Goal: Task Accomplishment & Management: Manage account settings

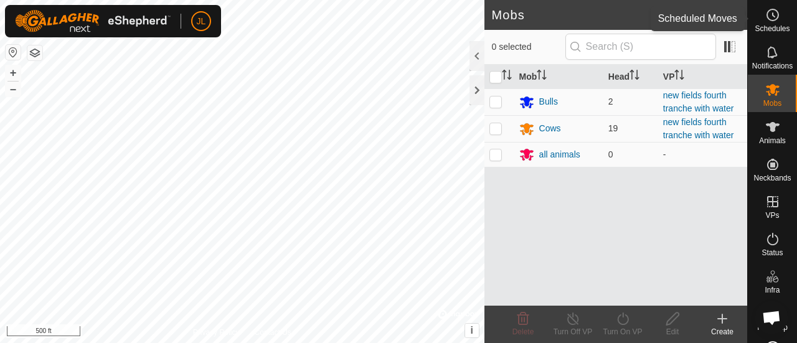
click at [766, 16] on icon at bounding box center [773, 14] width 15 height 15
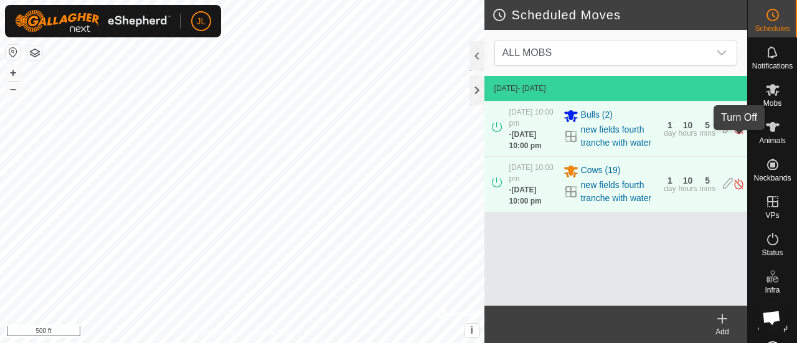
click at [739, 135] on img at bounding box center [739, 128] width 12 height 13
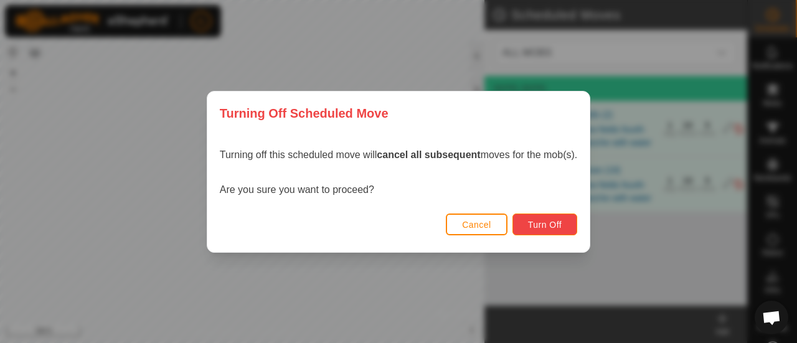
click at [567, 224] on button "Turn Off" at bounding box center [545, 225] width 65 height 22
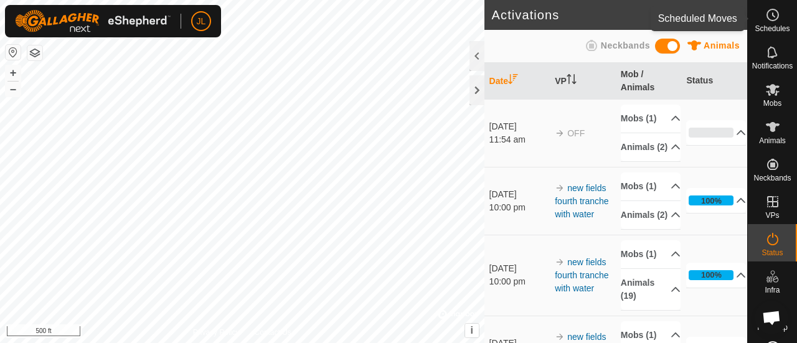
click at [773, 25] on span "Schedules" at bounding box center [772, 28] width 35 height 7
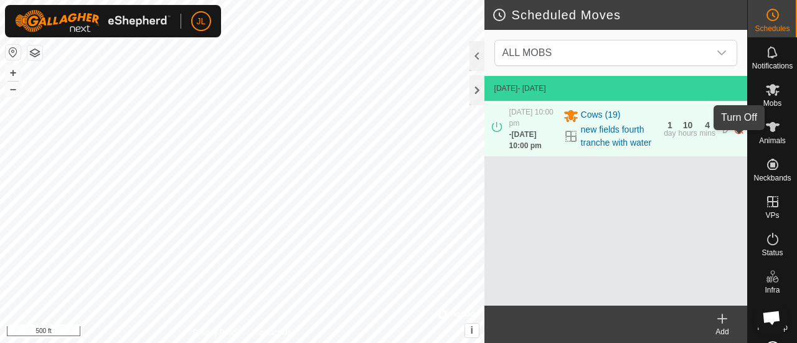
click at [738, 135] on img at bounding box center [739, 128] width 12 height 13
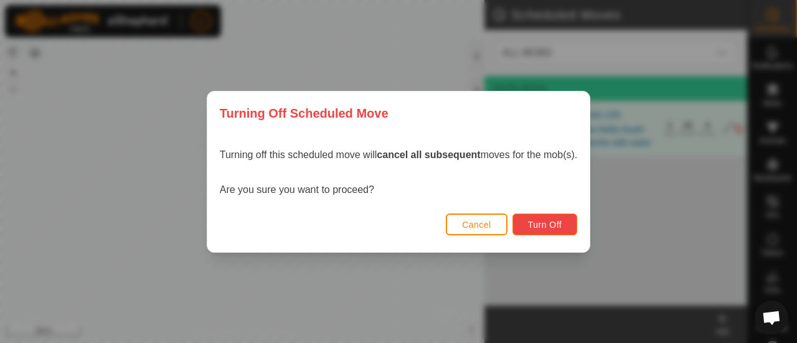
click at [552, 223] on span "Turn Off" at bounding box center [545, 225] width 34 height 10
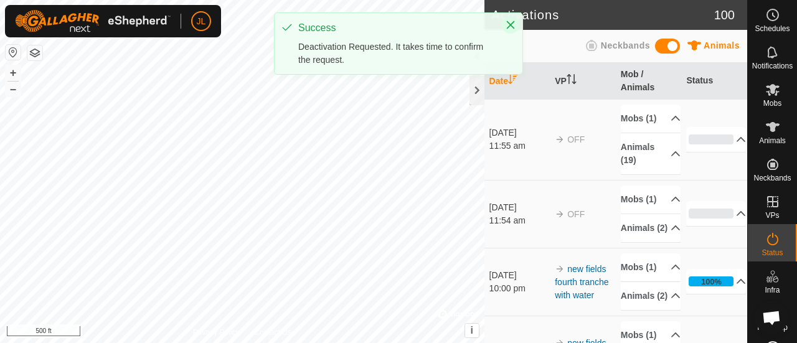
click at [513, 20] on icon "Close" at bounding box center [511, 25] width 10 height 10
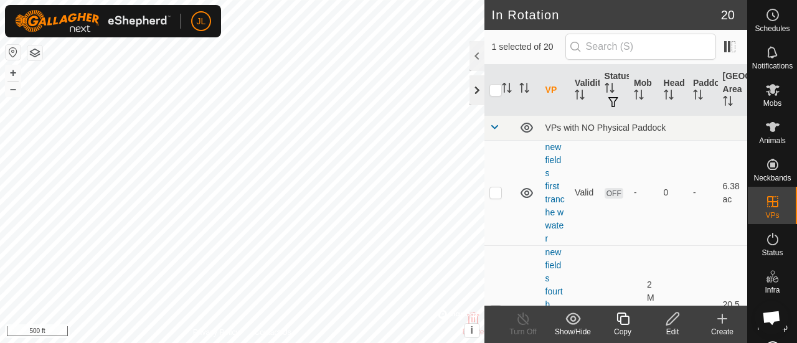
click at [477, 87] on div at bounding box center [477, 90] width 15 height 30
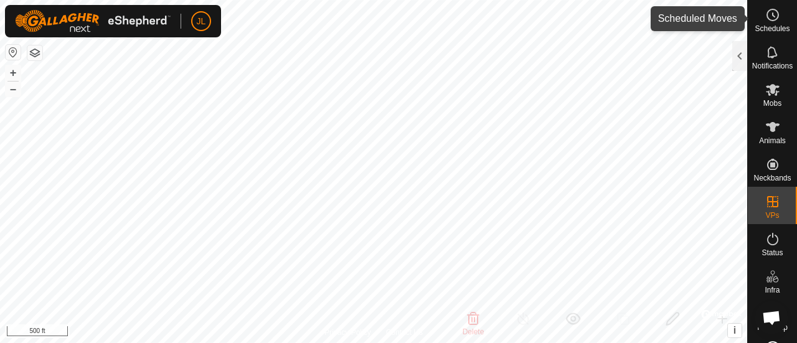
click at [772, 14] on icon at bounding box center [773, 14] width 15 height 15
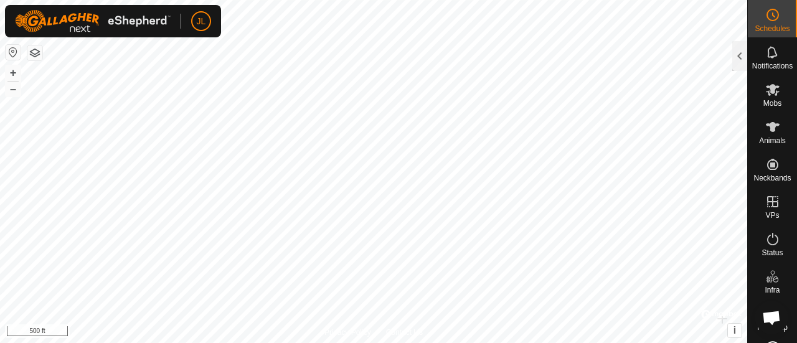
click at [772, 14] on icon at bounding box center [773, 14] width 15 height 15
click at [738, 55] on div at bounding box center [740, 56] width 15 height 30
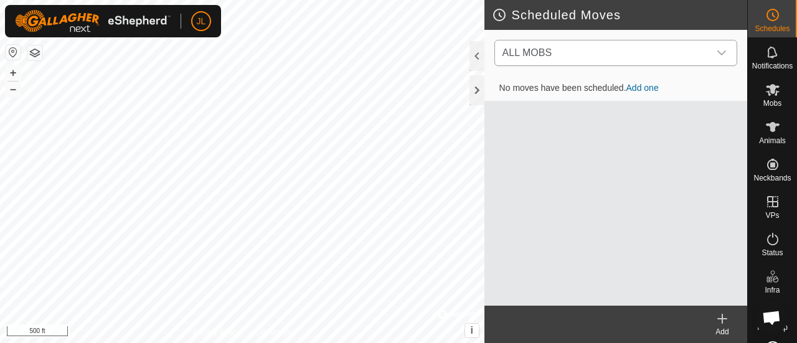
click at [723, 55] on icon "dropdown trigger" at bounding box center [722, 53] width 10 height 10
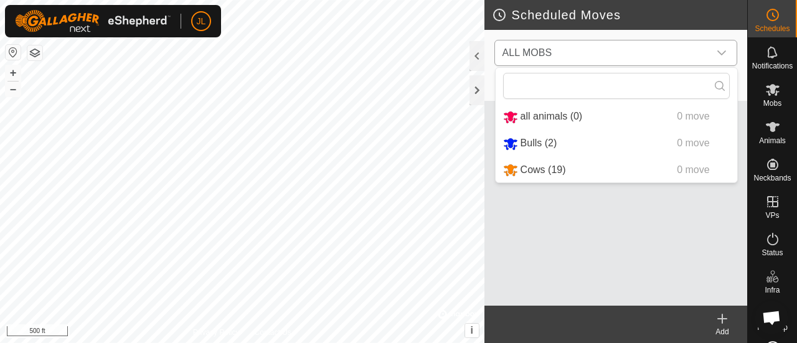
click at [629, 168] on li "Cows (19) 0 move" at bounding box center [617, 171] width 242 height 26
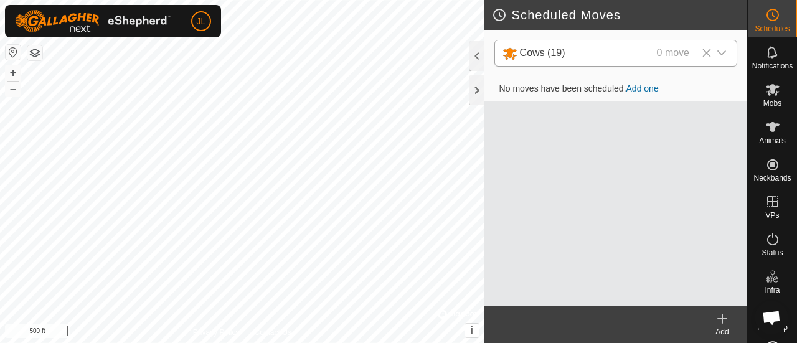
click at [721, 313] on icon at bounding box center [722, 319] width 15 height 15
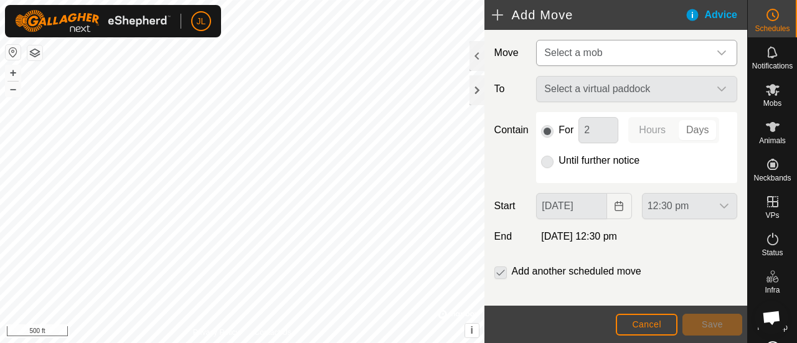
click at [717, 56] on icon "dropdown trigger" at bounding box center [722, 53] width 10 height 10
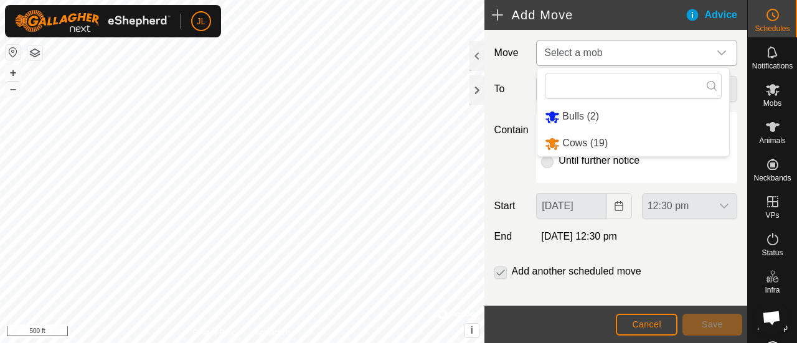
click at [652, 139] on li "Cows (19)" at bounding box center [634, 144] width 192 height 26
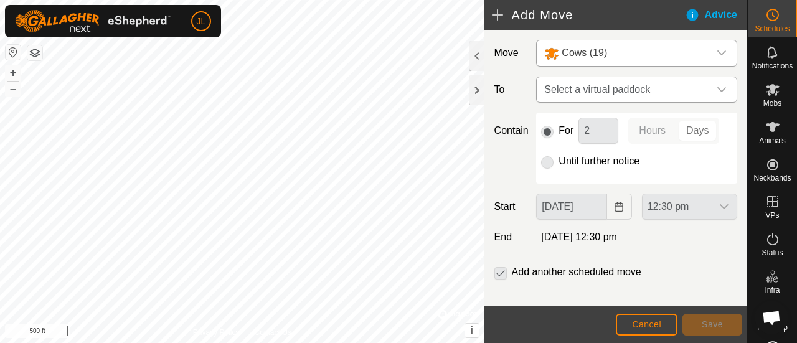
click at [717, 89] on icon "dropdown trigger" at bounding box center [722, 90] width 10 height 10
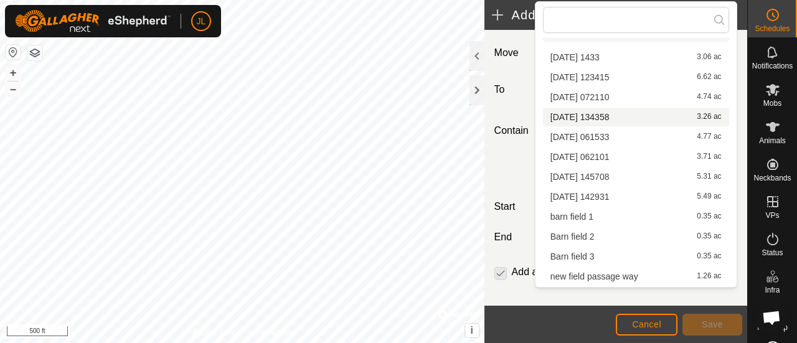
scroll to position [130, 0]
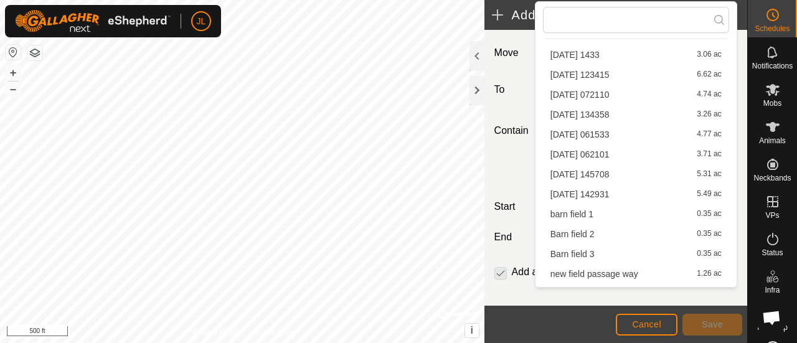
click at [640, 236] on li "Barn field 2 0.35 ac" at bounding box center [636, 234] width 186 height 19
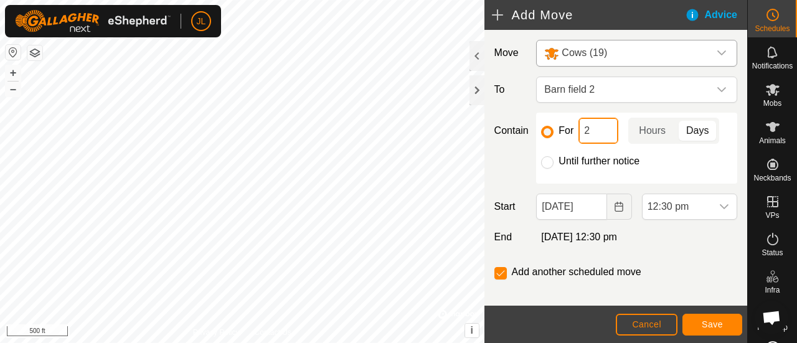
click at [593, 131] on input "2" at bounding box center [599, 131] width 40 height 26
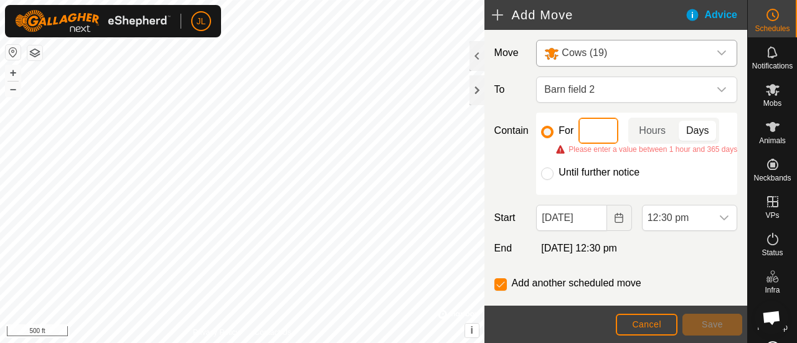
type input "1"
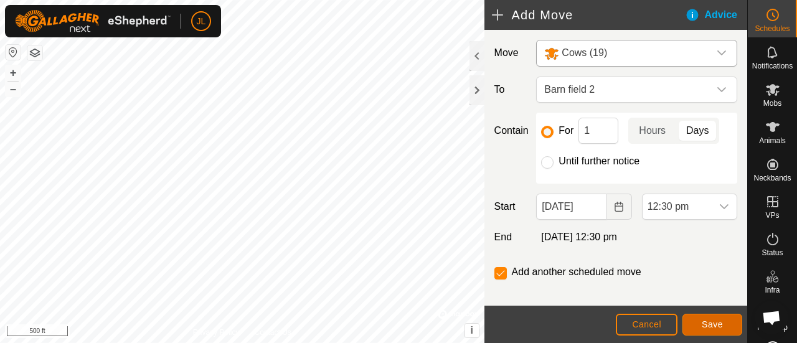
click at [714, 326] on span "Save" at bounding box center [712, 325] width 21 height 10
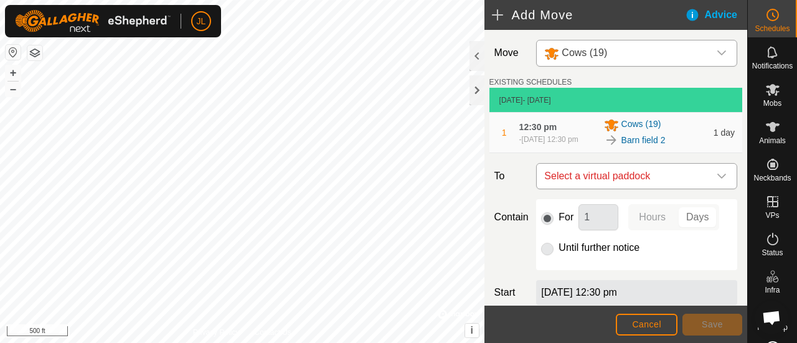
click at [717, 178] on icon "dropdown trigger" at bounding box center [722, 176] width 10 height 10
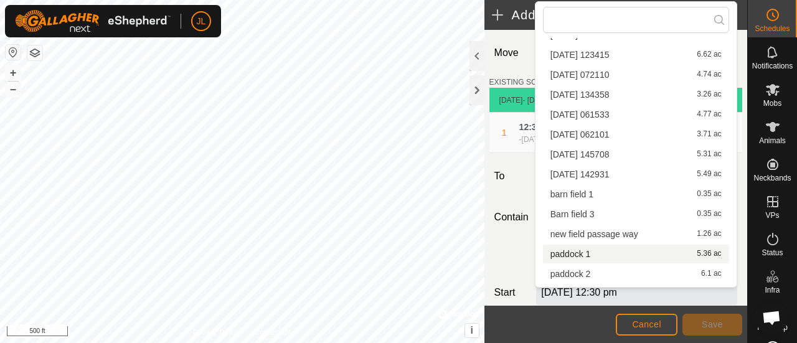
scroll to position [168, 0]
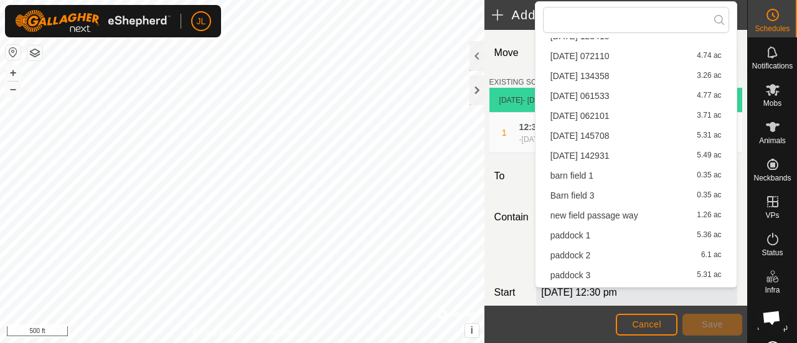
click at [692, 193] on li "Barn field 3 0.35 ac" at bounding box center [636, 195] width 186 height 19
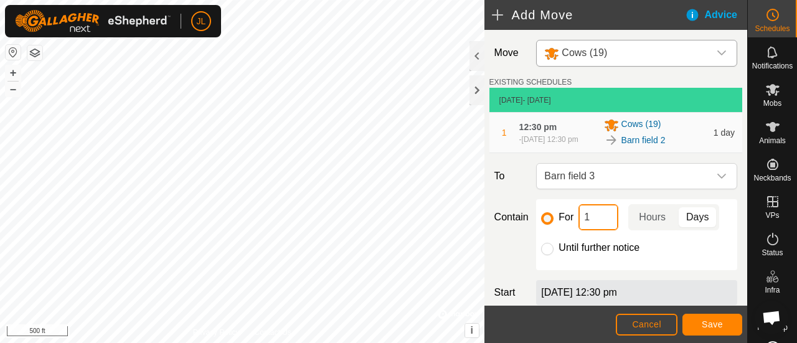
click at [602, 222] on input "1" at bounding box center [599, 217] width 40 height 26
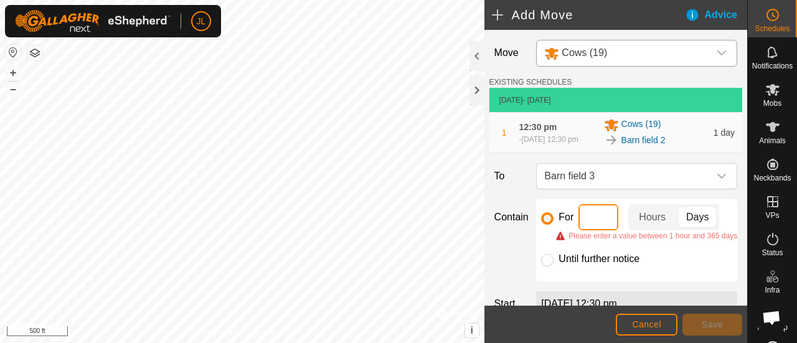
type input "2"
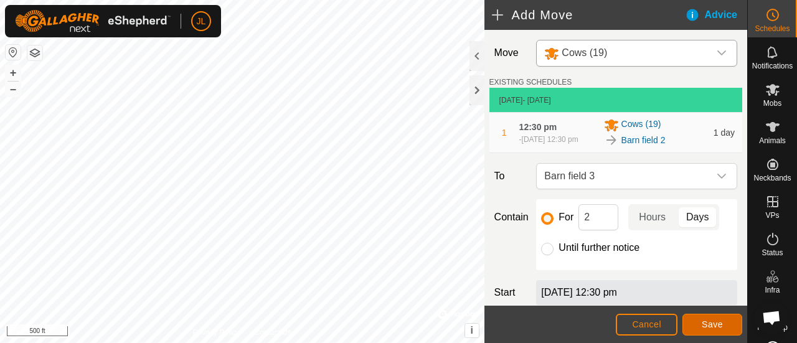
click at [726, 320] on button "Save" at bounding box center [713, 325] width 60 height 22
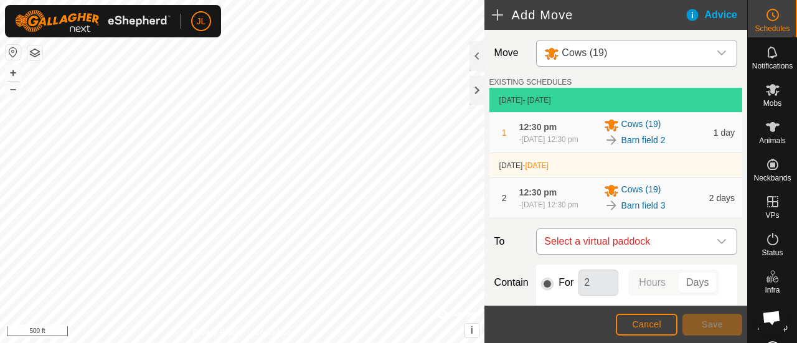
click at [717, 247] on icon "dropdown trigger" at bounding box center [722, 242] width 10 height 10
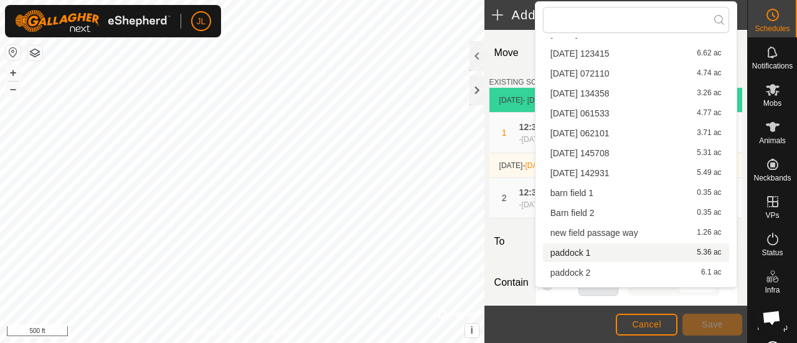
scroll to position [214, 0]
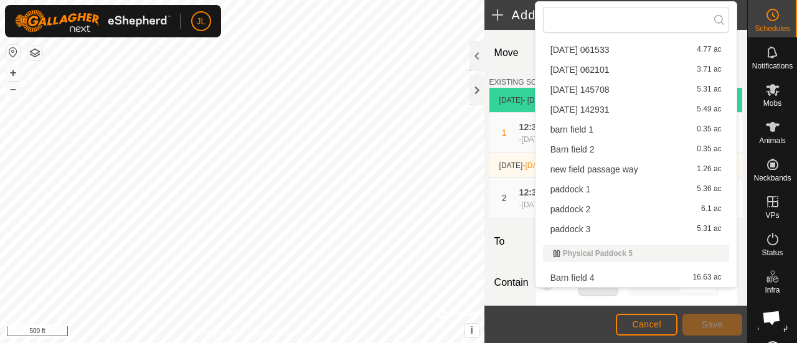
click at [707, 272] on li "Barn field 4 16.63 ac" at bounding box center [636, 278] width 186 height 19
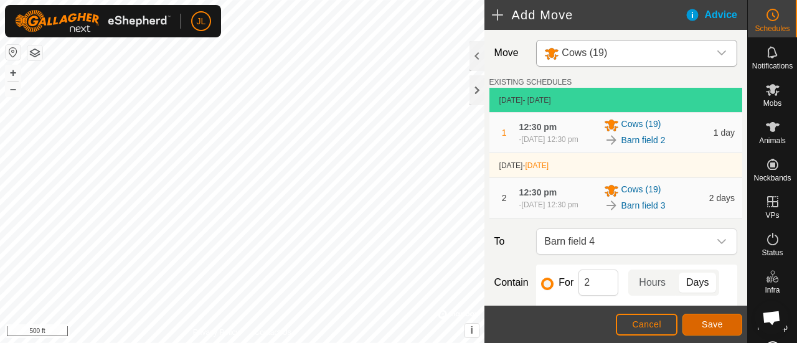
click at [710, 326] on span "Save" at bounding box center [712, 325] width 21 height 10
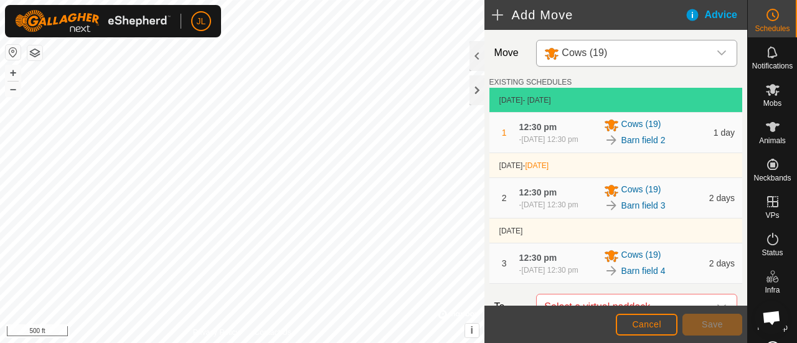
click at [717, 49] on icon "dropdown trigger" at bounding box center [722, 53] width 10 height 10
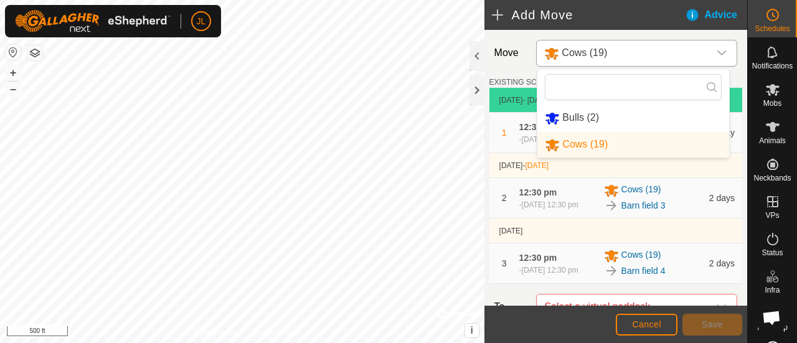
click at [717, 49] on icon "dropdown trigger" at bounding box center [722, 53] width 10 height 10
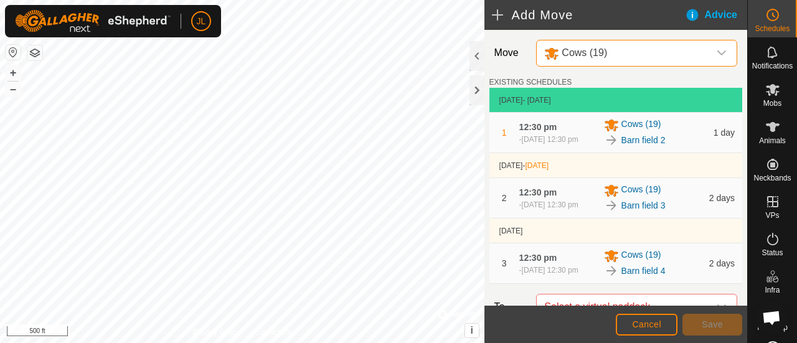
click at [717, 54] on icon "dropdown trigger" at bounding box center [722, 53] width 10 height 10
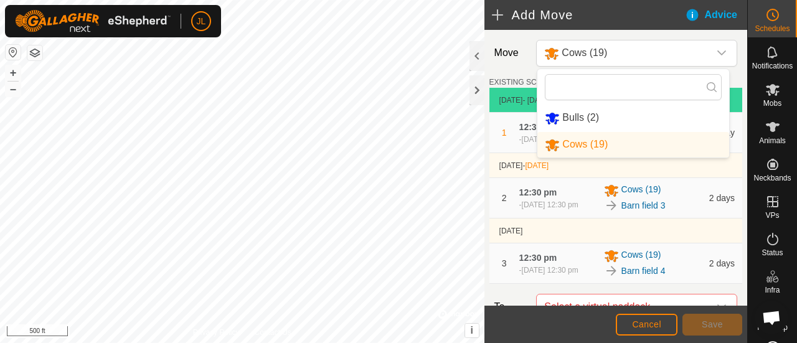
click at [685, 112] on li "Bulls (2)" at bounding box center [634, 118] width 192 height 26
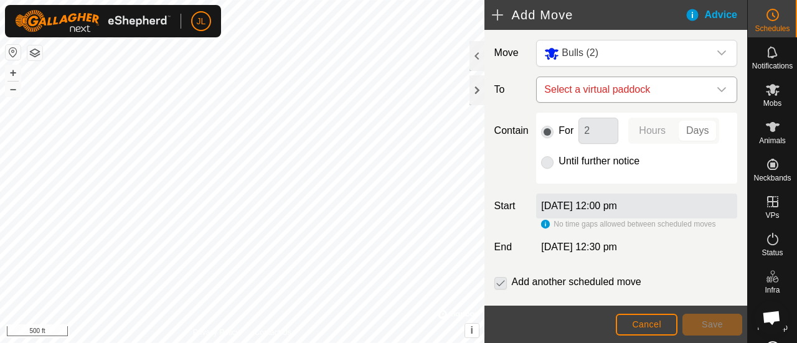
click at [718, 90] on icon "dropdown trigger" at bounding box center [722, 89] width 9 height 5
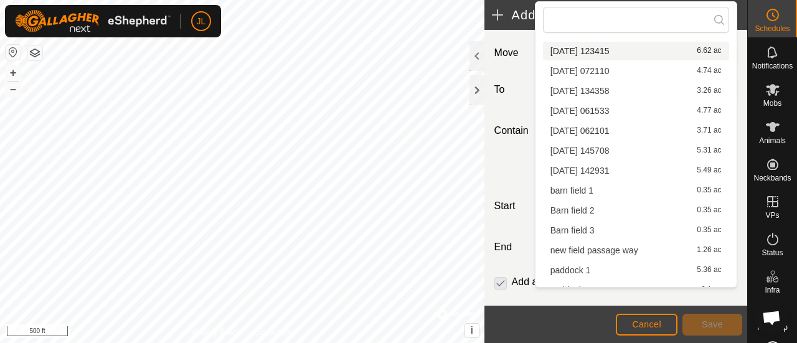
scroll to position [158, 0]
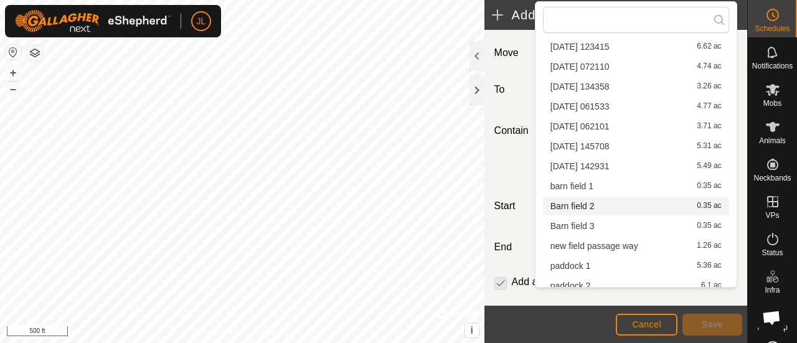
click at [700, 206] on li "Barn field 2 0.35 ac" at bounding box center [636, 206] width 186 height 19
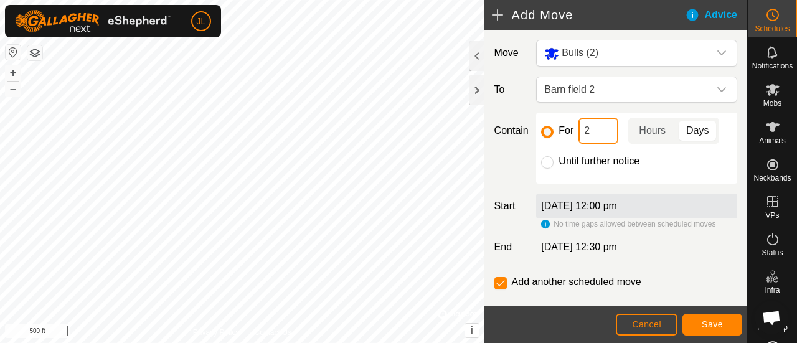
click at [589, 133] on input "2" at bounding box center [599, 131] width 40 height 26
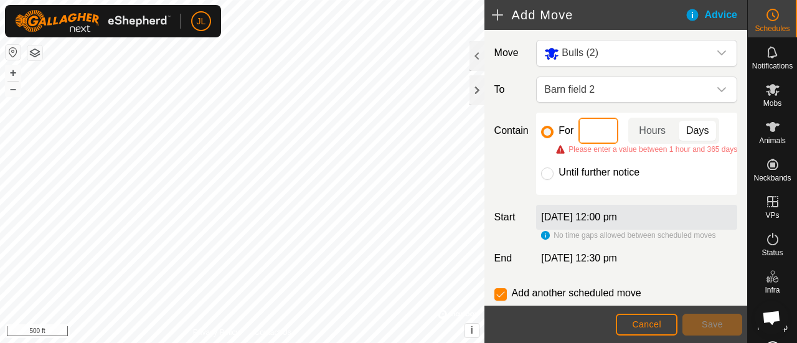
type input "1"
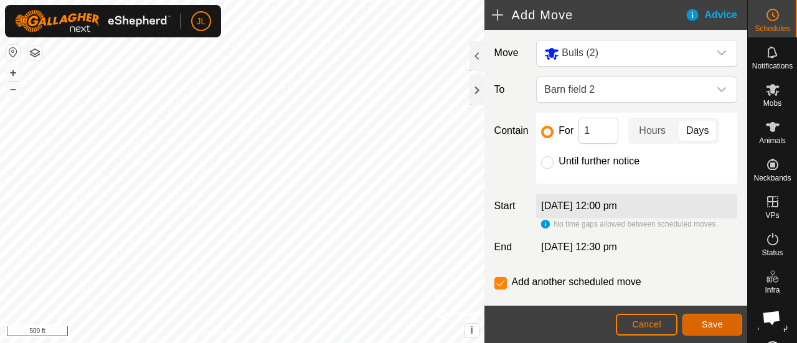
click at [700, 325] on button "Save" at bounding box center [713, 325] width 60 height 22
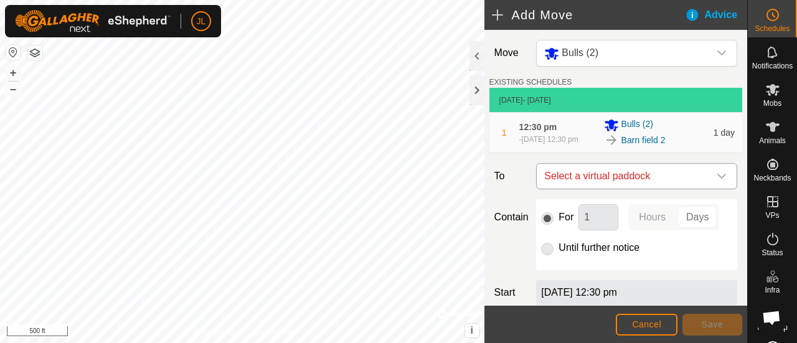
click at [717, 179] on icon "dropdown trigger" at bounding box center [722, 176] width 10 height 10
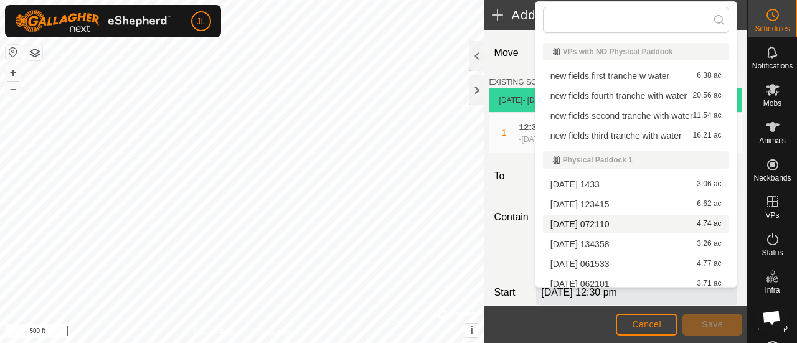
scroll to position [149, 0]
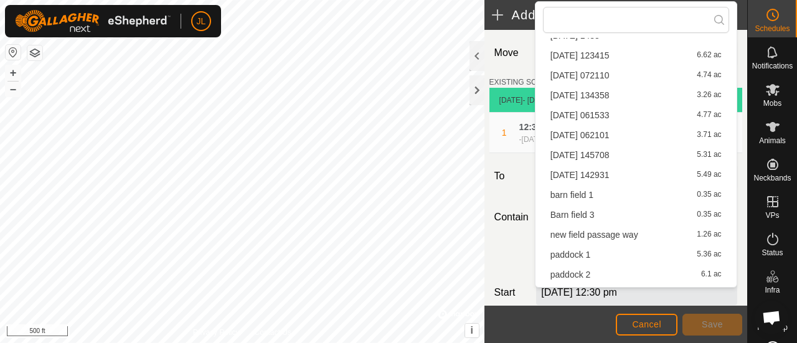
click at [711, 211] on li "Barn field 3 0.35 ac" at bounding box center [636, 215] width 186 height 19
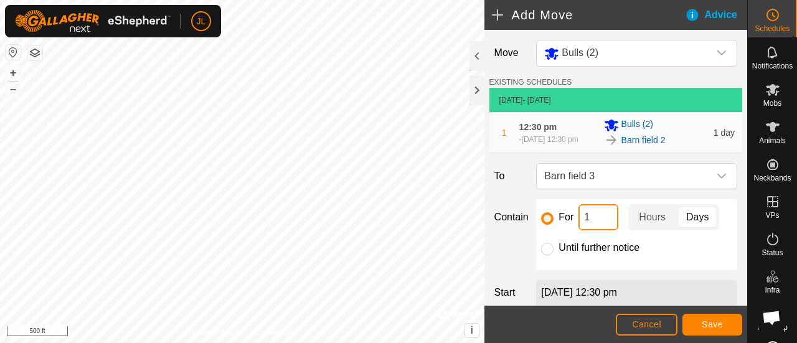
click at [597, 216] on input "1" at bounding box center [599, 217] width 40 height 26
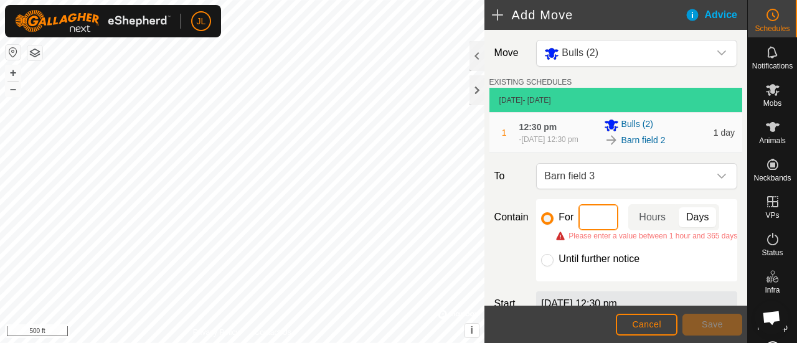
type input "2"
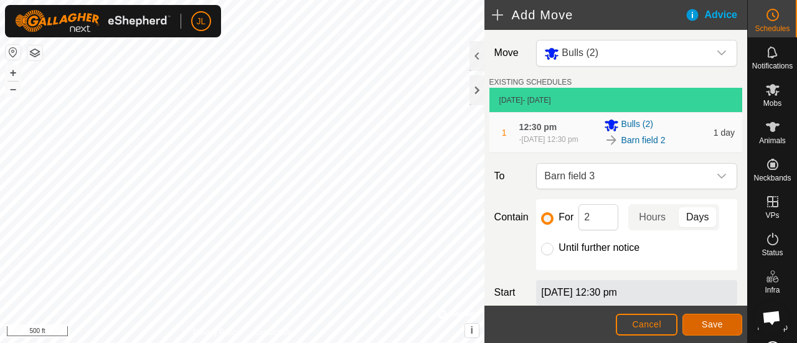
click at [715, 316] on button "Save" at bounding box center [713, 325] width 60 height 22
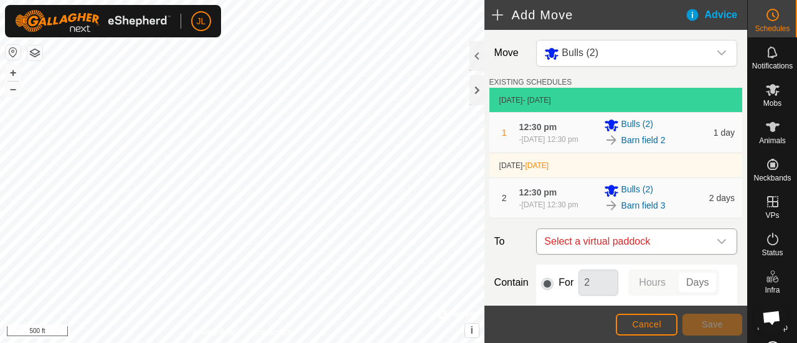
click at [718, 244] on icon "dropdown trigger" at bounding box center [722, 241] width 9 height 5
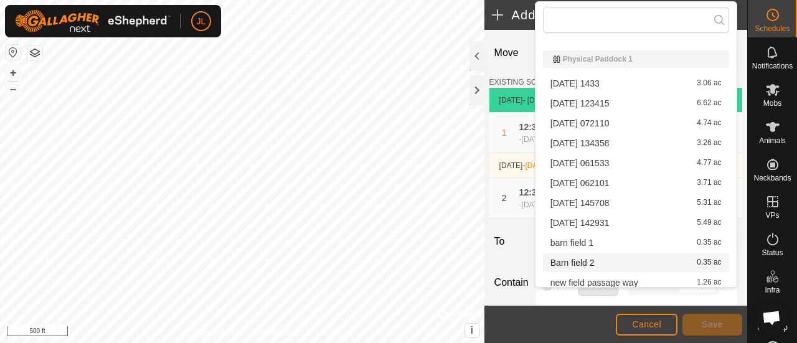
scroll to position [214, 0]
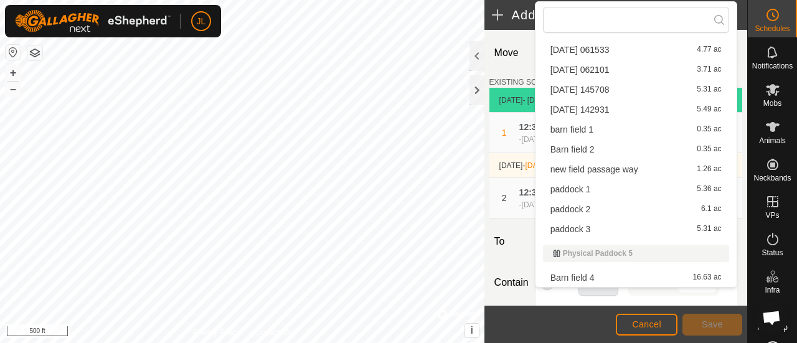
click at [702, 275] on li "Barn field 4 16.63 ac" at bounding box center [636, 278] width 186 height 19
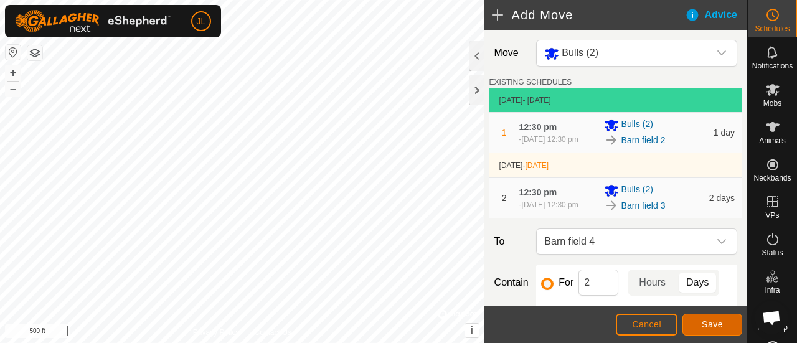
click at [713, 326] on span "Save" at bounding box center [712, 325] width 21 height 10
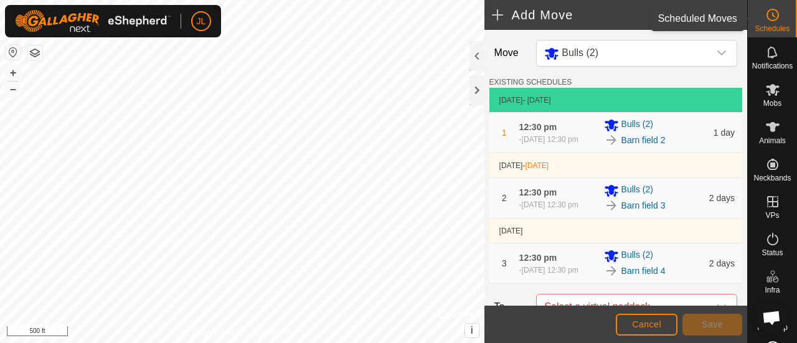
click at [773, 18] on circle at bounding box center [773, 14] width 11 height 11
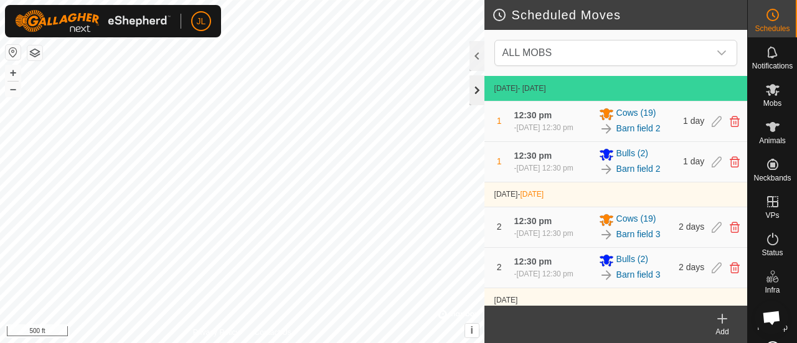
click at [474, 94] on div at bounding box center [477, 90] width 15 height 30
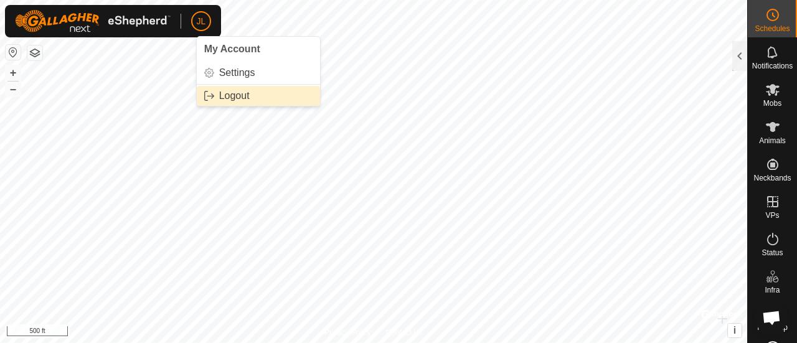
click at [237, 95] on link "Logout" at bounding box center [258, 96] width 123 height 20
